Goal: Information Seeking & Learning: Understand process/instructions

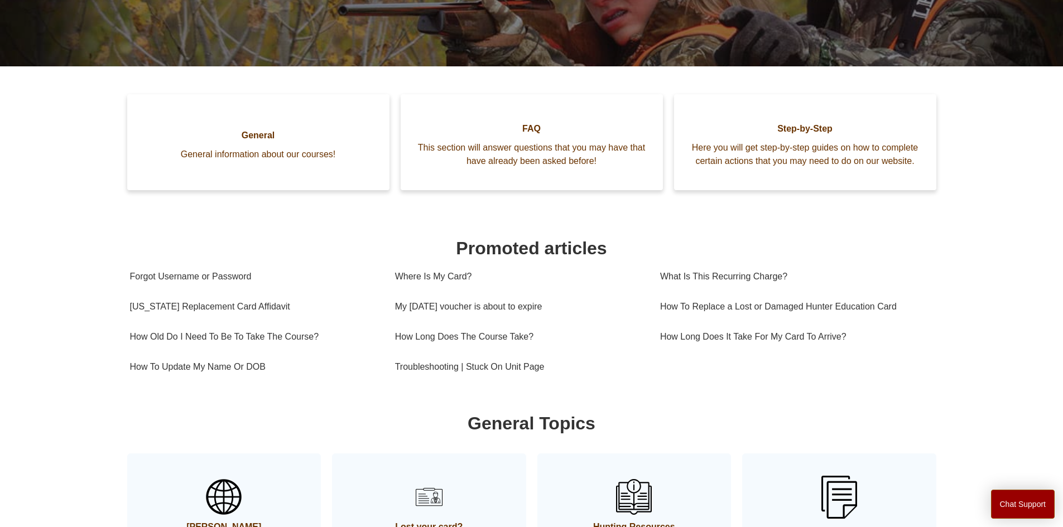
scroll to position [248, 0]
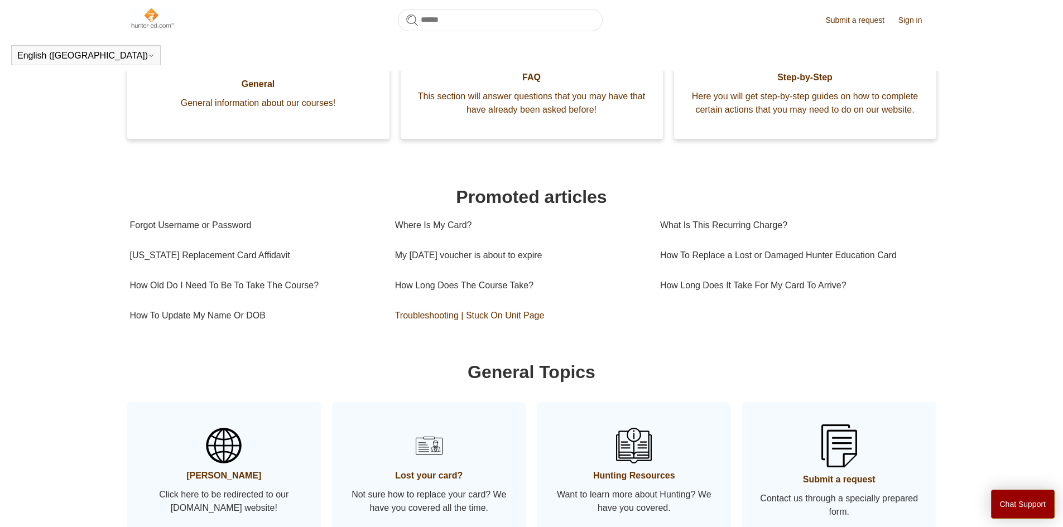
click at [535, 330] on link "Troubleshooting | Stuck On Unit Page" at bounding box center [519, 316] width 248 height 30
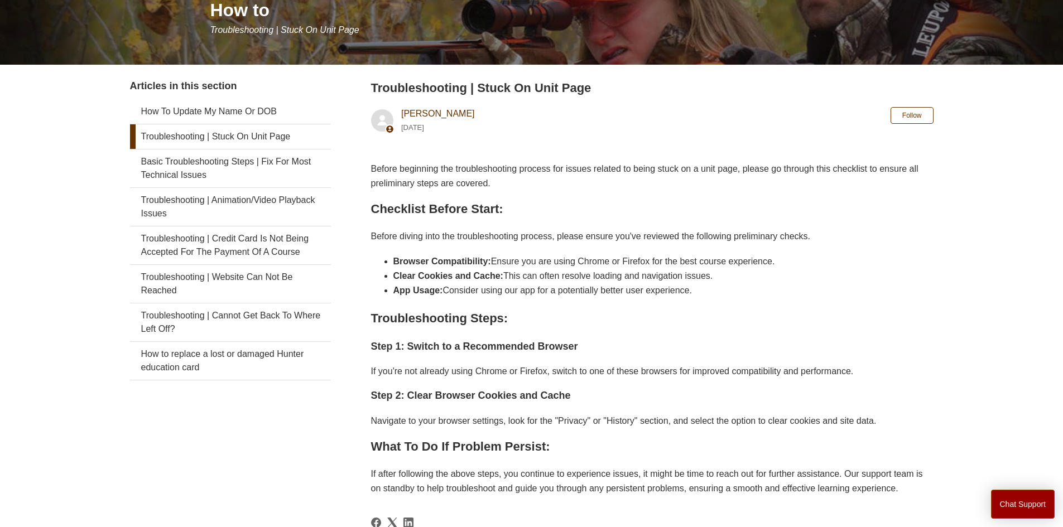
scroll to position [167, 0]
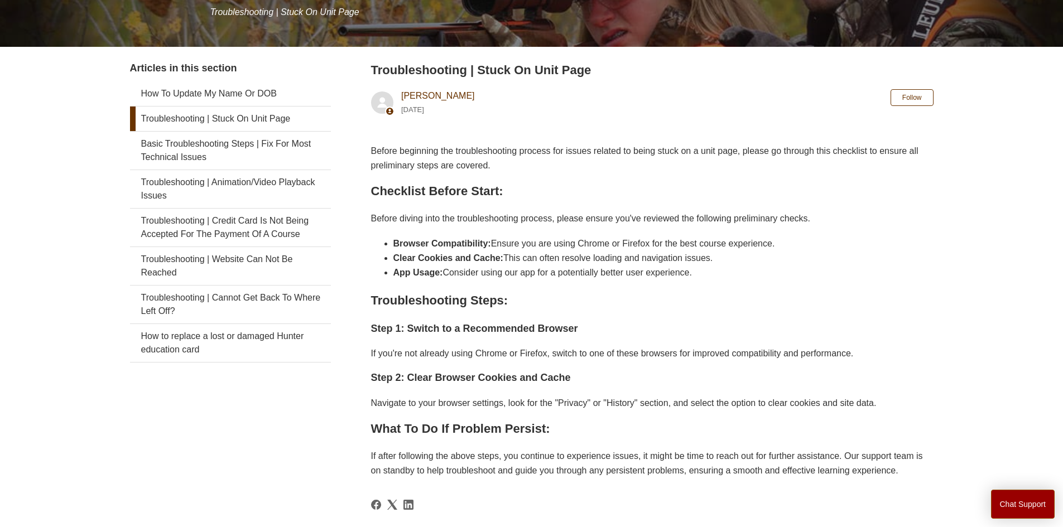
drag, startPoint x: 1028, startPoint y: 0, endPoint x: 675, endPoint y: 378, distance: 517.7
click at [675, 378] on h3 "Step 2: Clear Browser Cookies and Cache" at bounding box center [652, 378] width 563 height 16
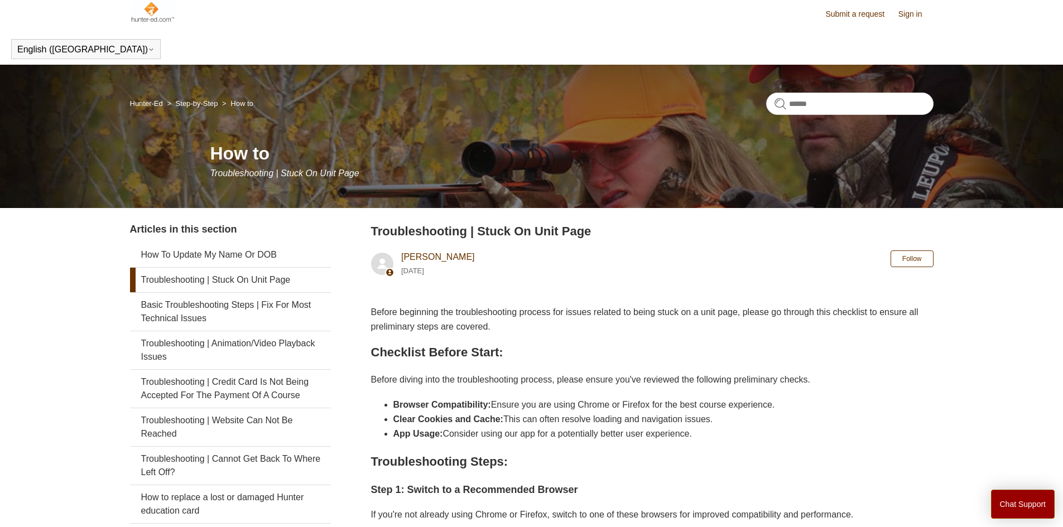
scroll to position [0, 0]
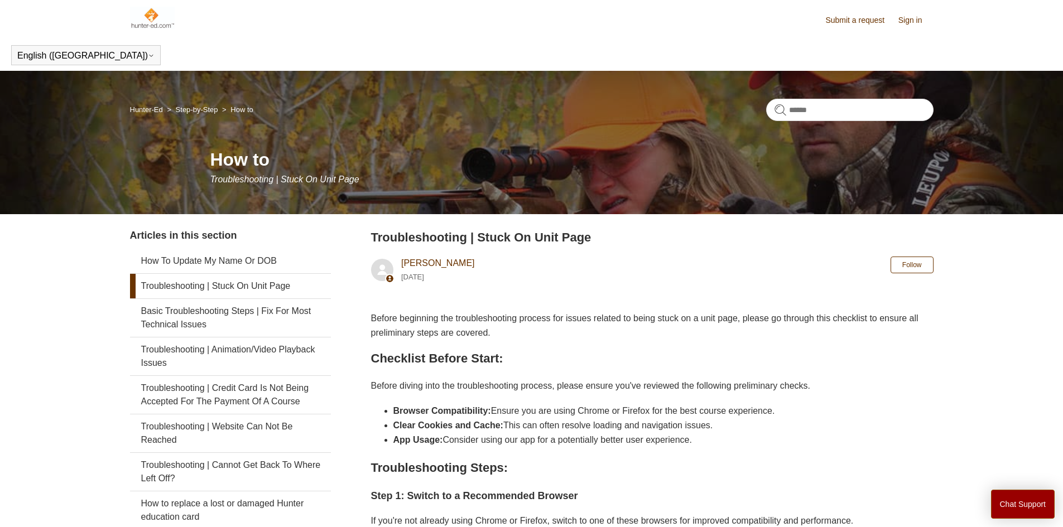
click at [906, 20] on link "Sign in" at bounding box center [916, 21] width 35 height 12
